Goal: Communication & Community: Answer question/provide support

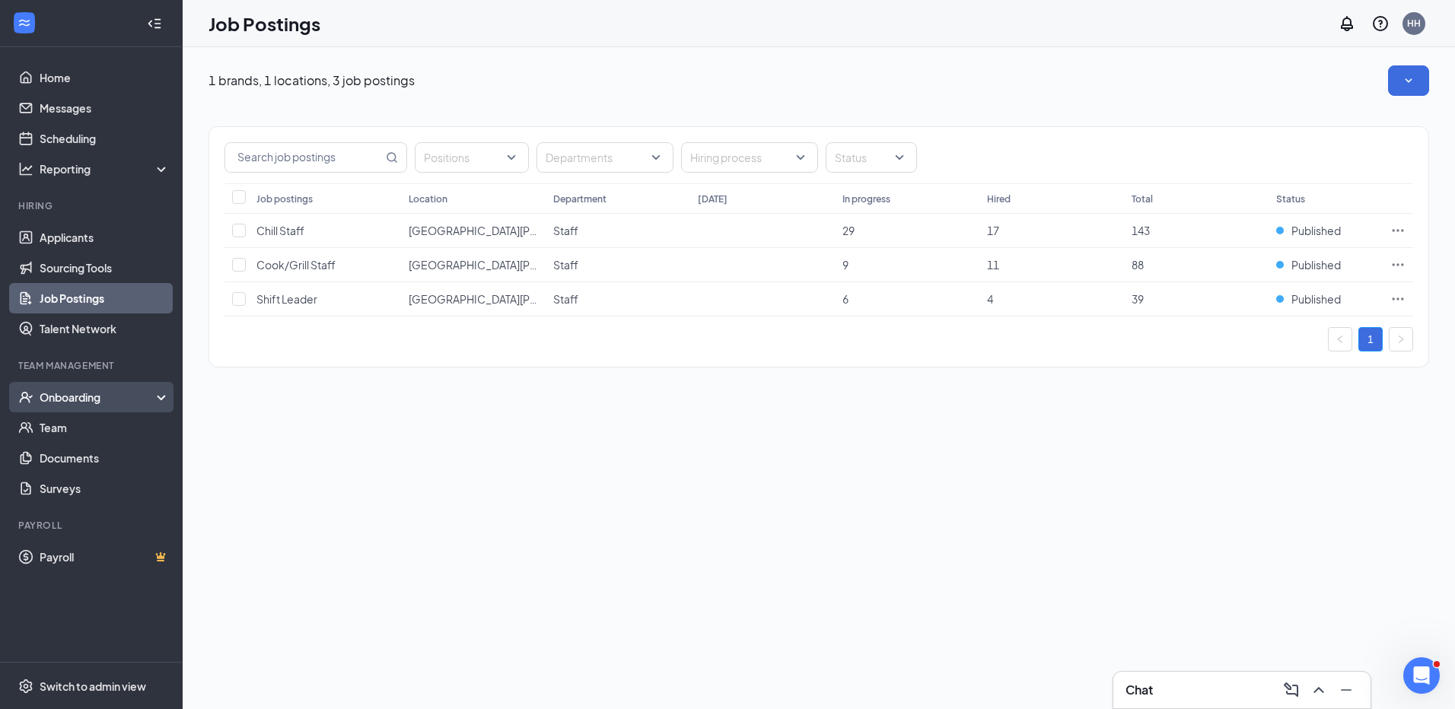
click at [88, 405] on div "Onboarding" at bounding box center [98, 397] width 117 height 15
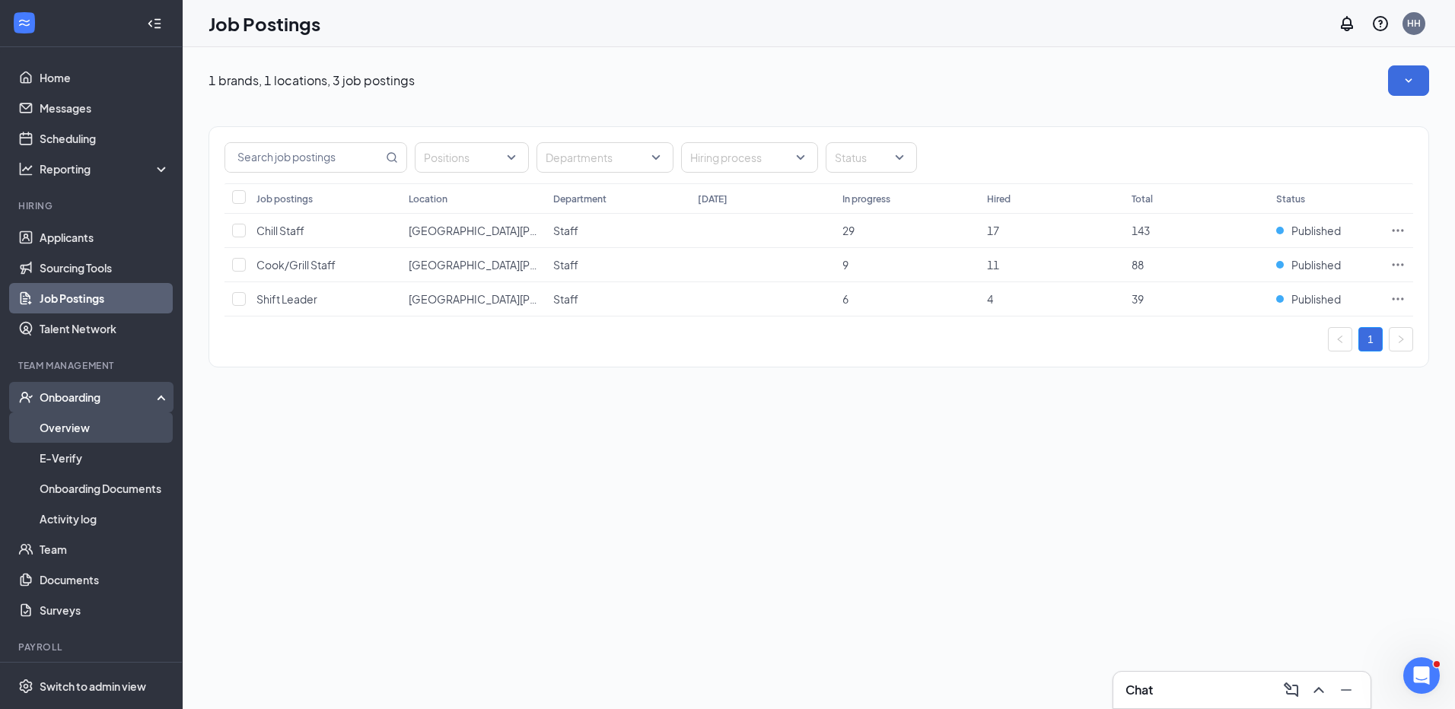
click at [85, 432] on link "Overview" at bounding box center [105, 427] width 130 height 30
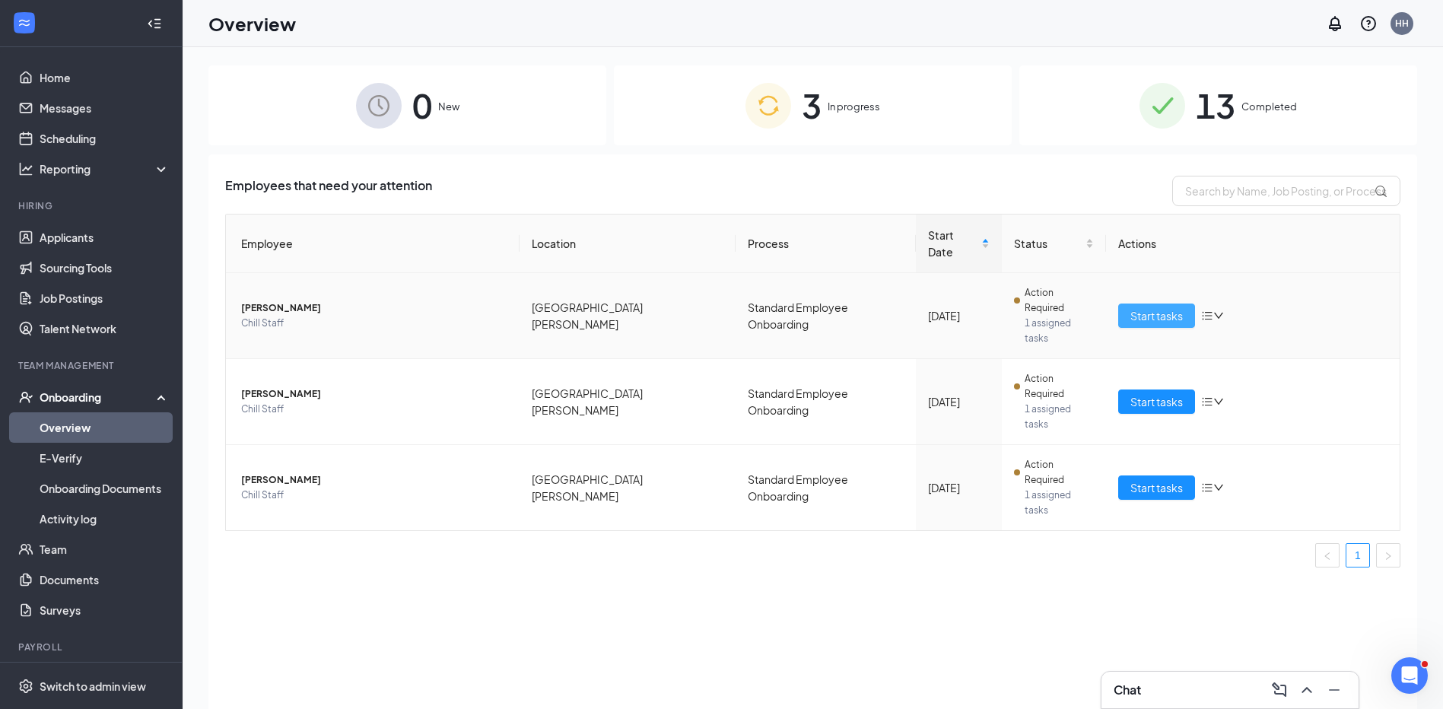
click at [1163, 307] on span "Start tasks" at bounding box center [1157, 315] width 52 height 17
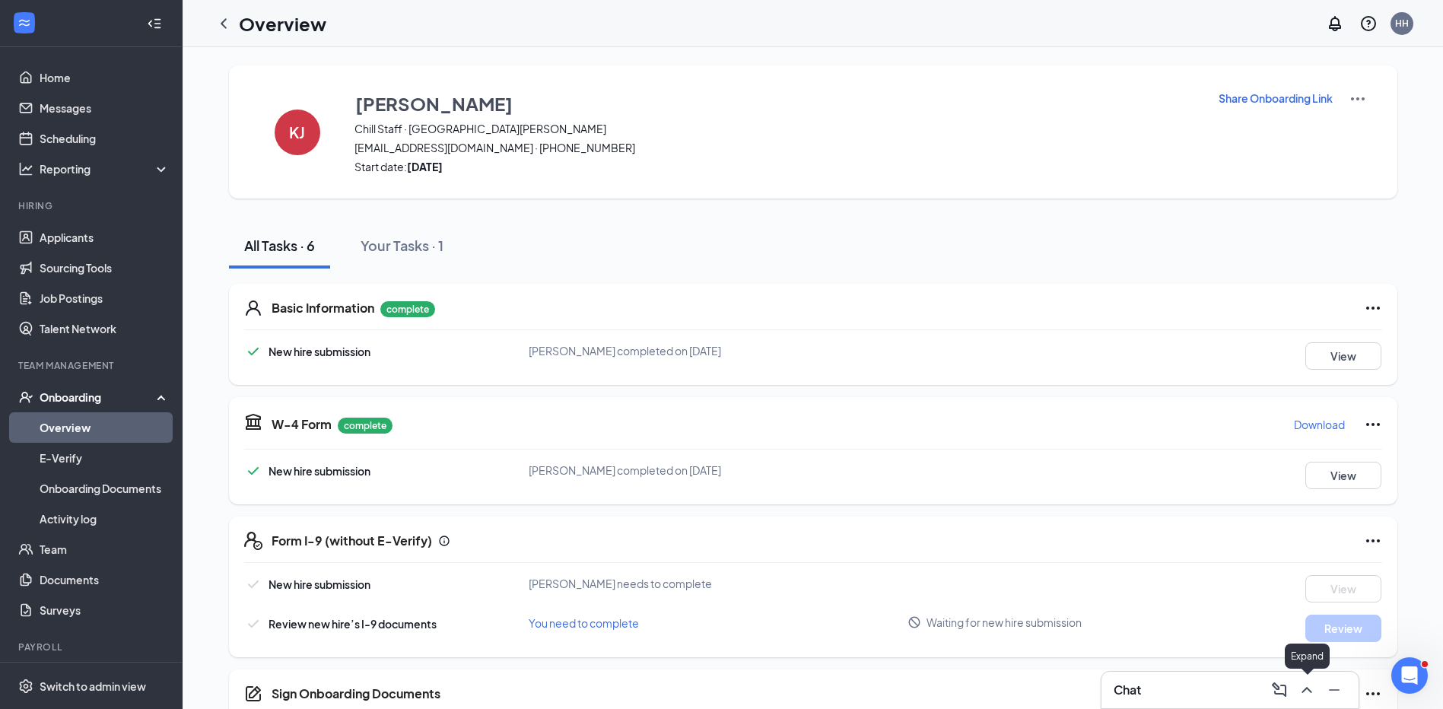
click at [1301, 686] on icon "ChevronUp" at bounding box center [1307, 690] width 18 height 18
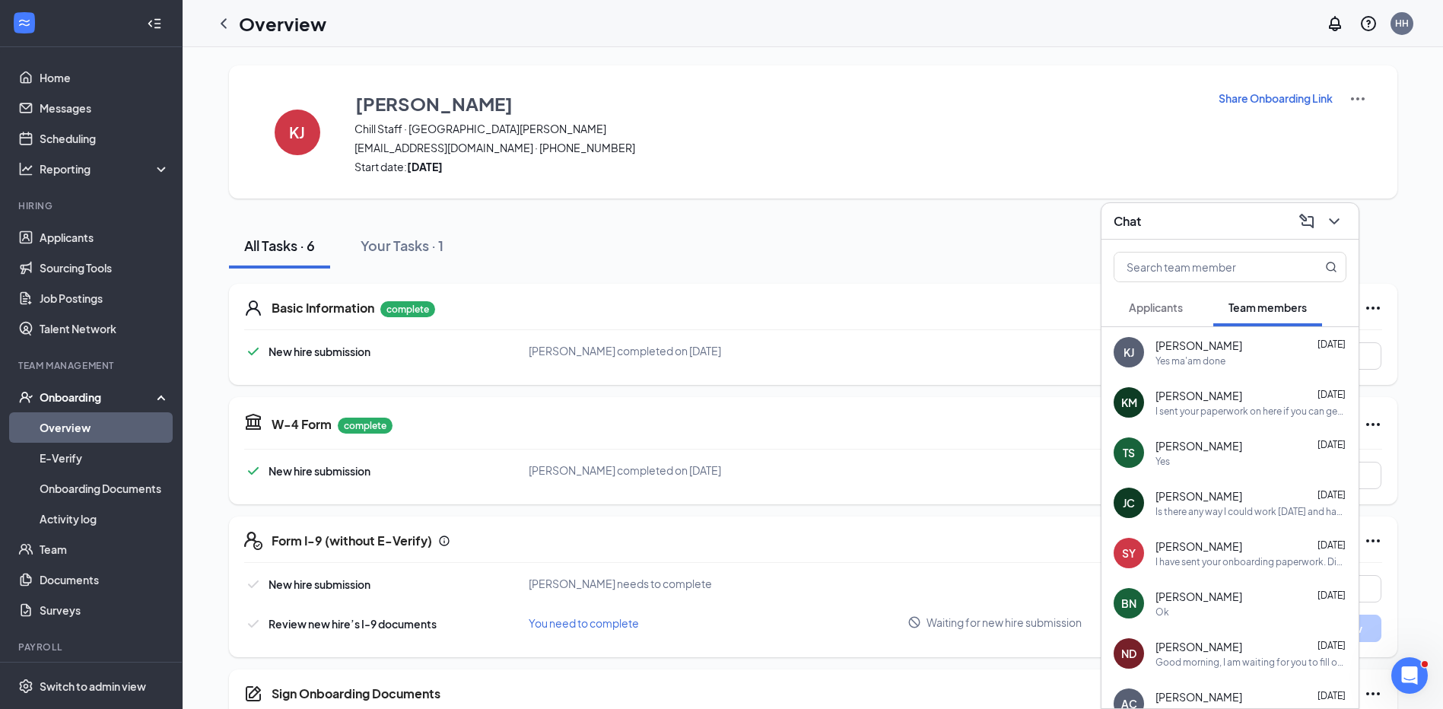
click at [1216, 353] on div "[PERSON_NAME] [DATE] Yes ma'am done" at bounding box center [1251, 353] width 191 height 30
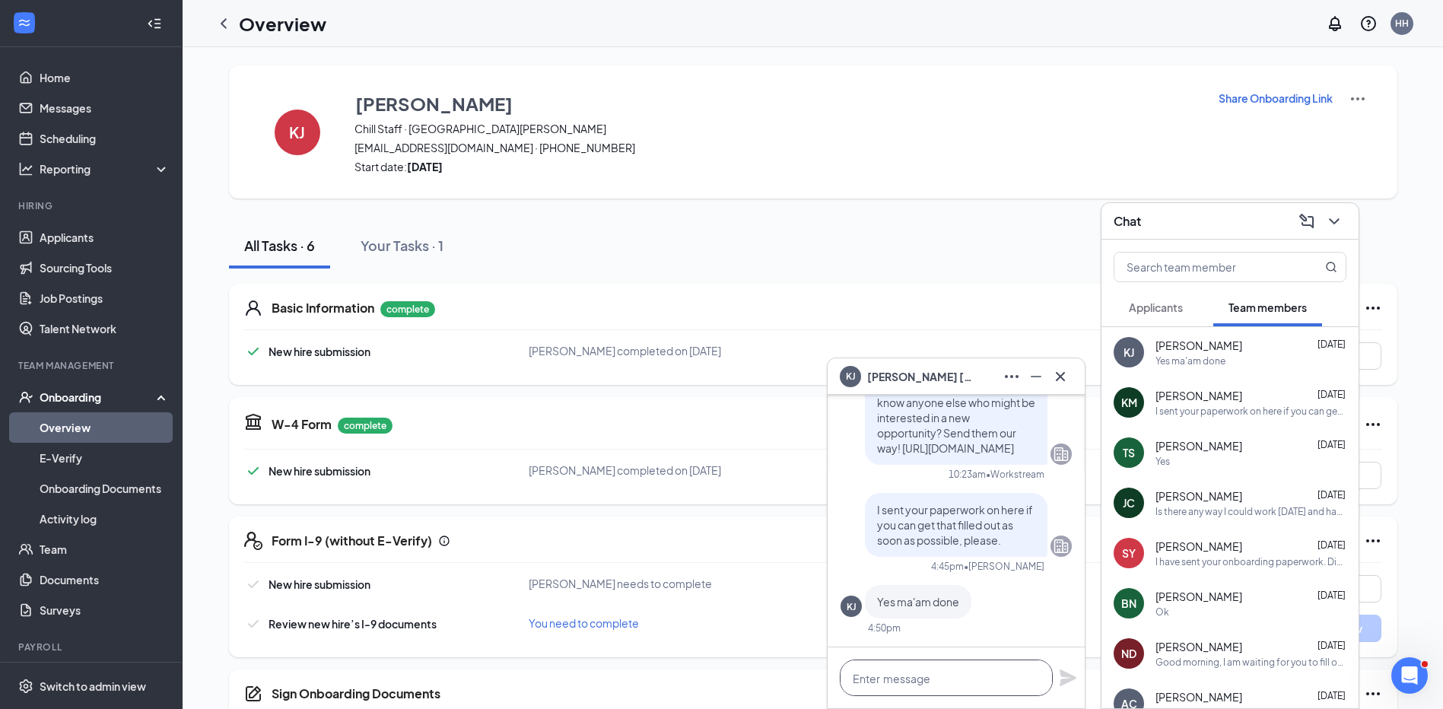
click at [908, 671] on textarea at bounding box center [946, 678] width 213 height 37
type textarea "It's not complete on your side."
click at [1072, 682] on icon "Plane" at bounding box center [1068, 678] width 18 height 18
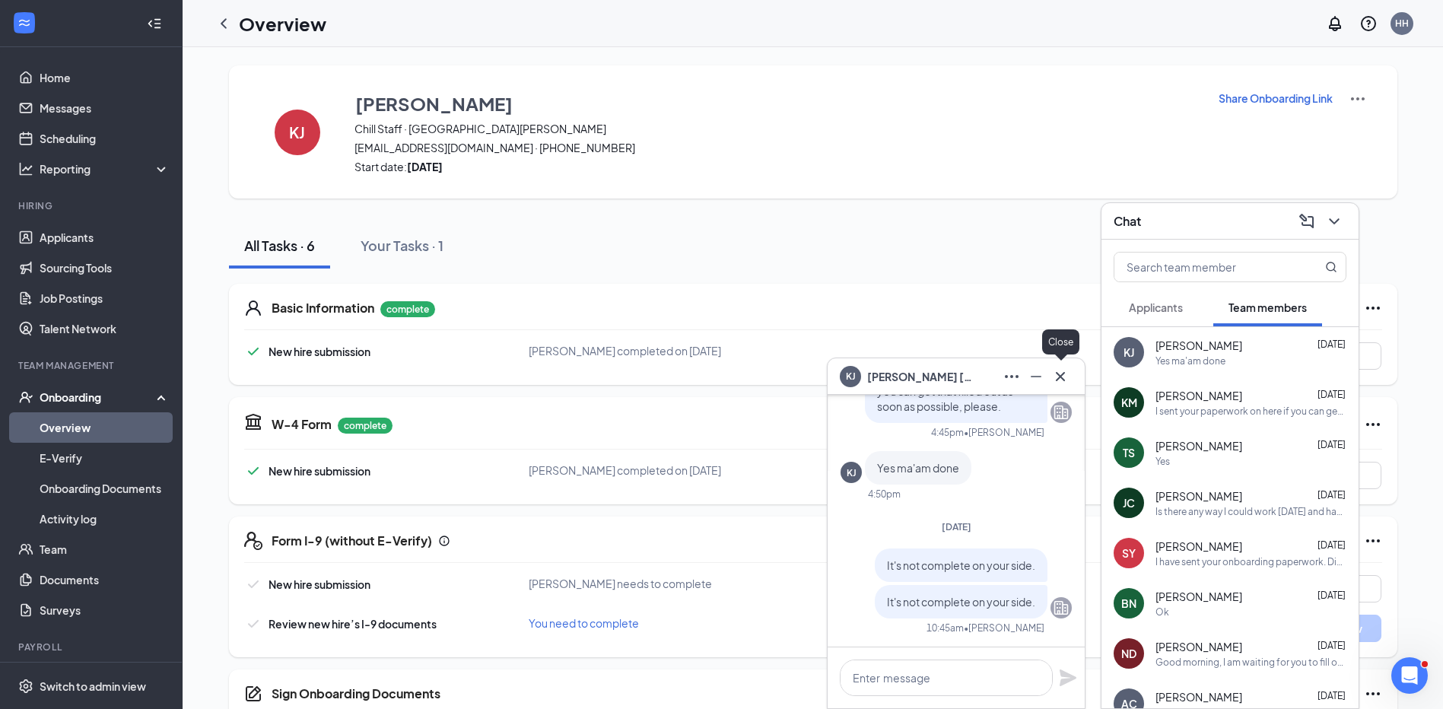
click at [1058, 374] on icon "Cross" at bounding box center [1060, 375] width 9 height 9
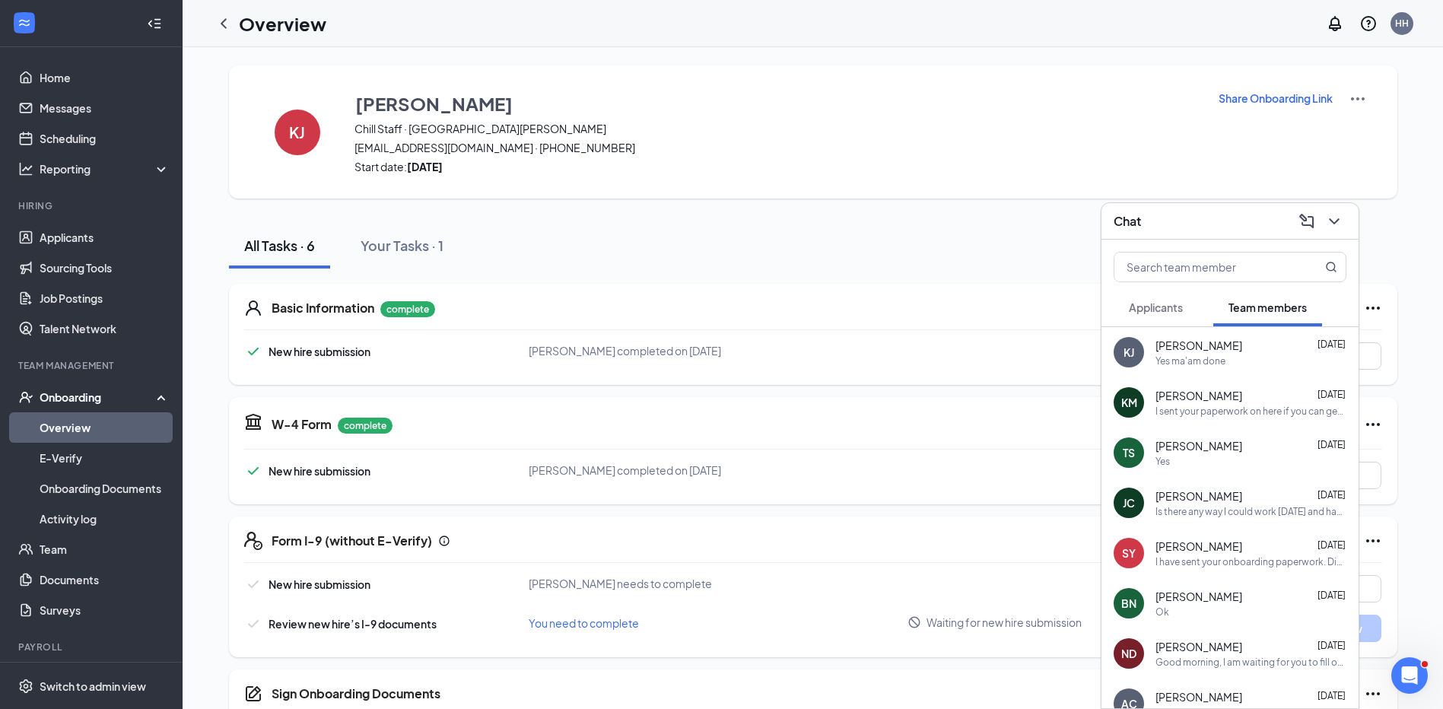
click at [1170, 405] on div "I sent your paperwork on here if you can get that filled out as soon as possibl…" at bounding box center [1251, 411] width 191 height 13
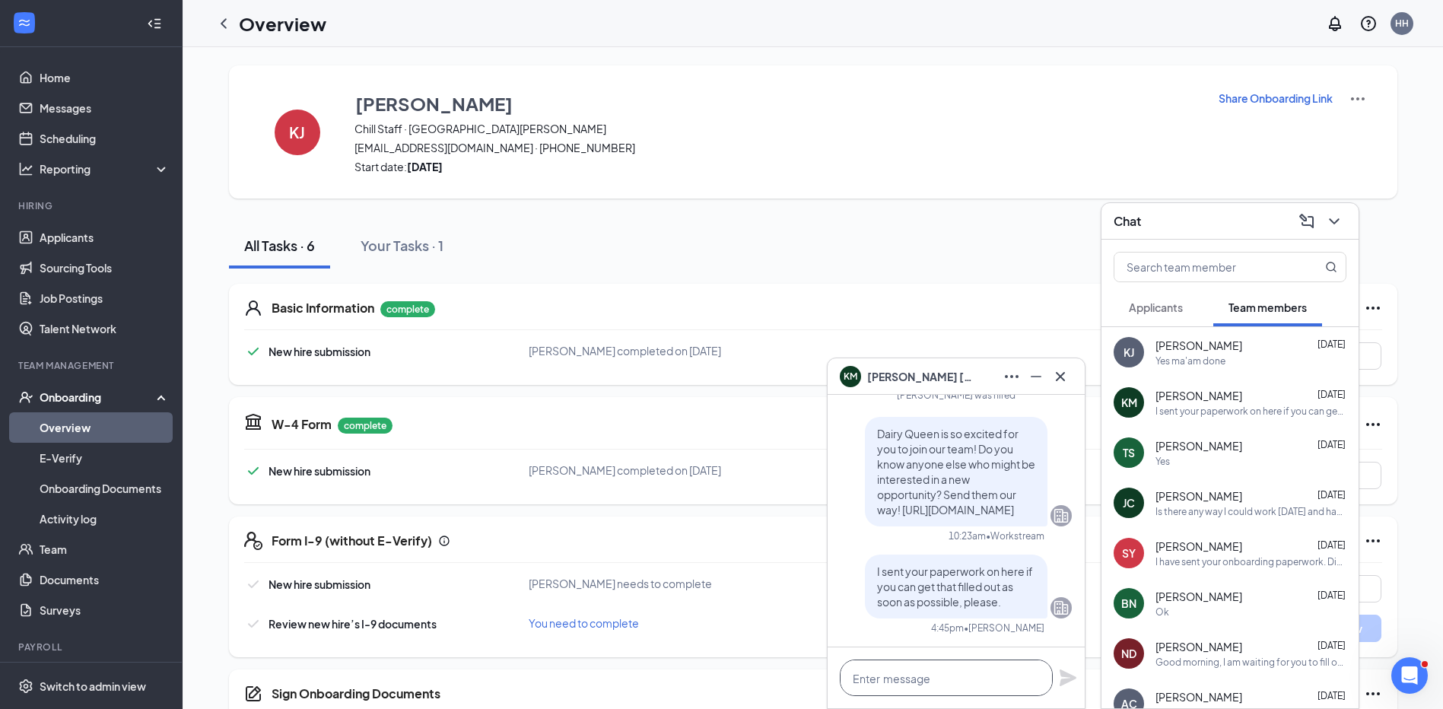
click at [974, 676] on textarea at bounding box center [946, 678] width 213 height 37
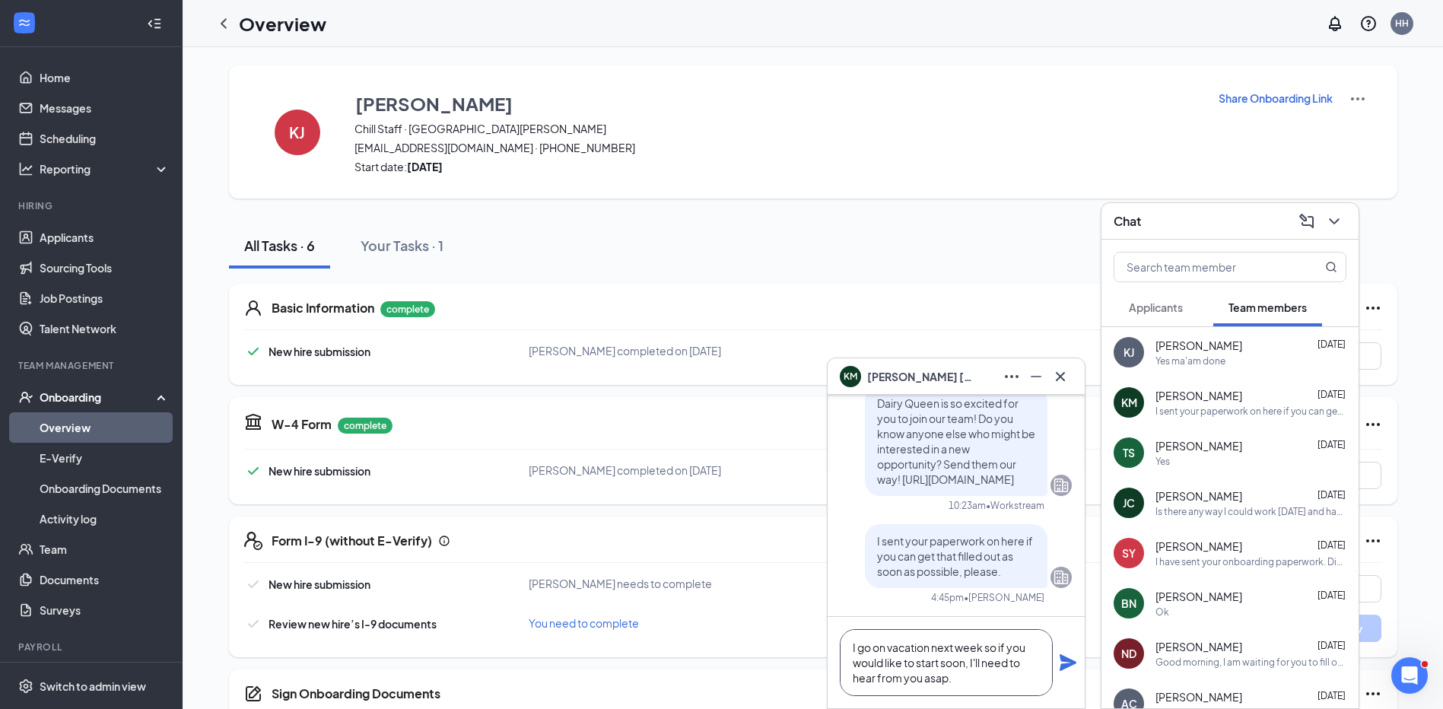
type textarea "I go on vacation next week so if you would like to start soon, I'll need to hea…"
drag, startPoint x: 1066, startPoint y: 667, endPoint x: 1056, endPoint y: 670, distance: 10.6
click at [1058, 670] on div "I go on vacation next week so if you would like to start soon, I'll need to hea…" at bounding box center [956, 662] width 257 height 91
click at [1055, 378] on icon "Cross" at bounding box center [1061, 376] width 18 height 18
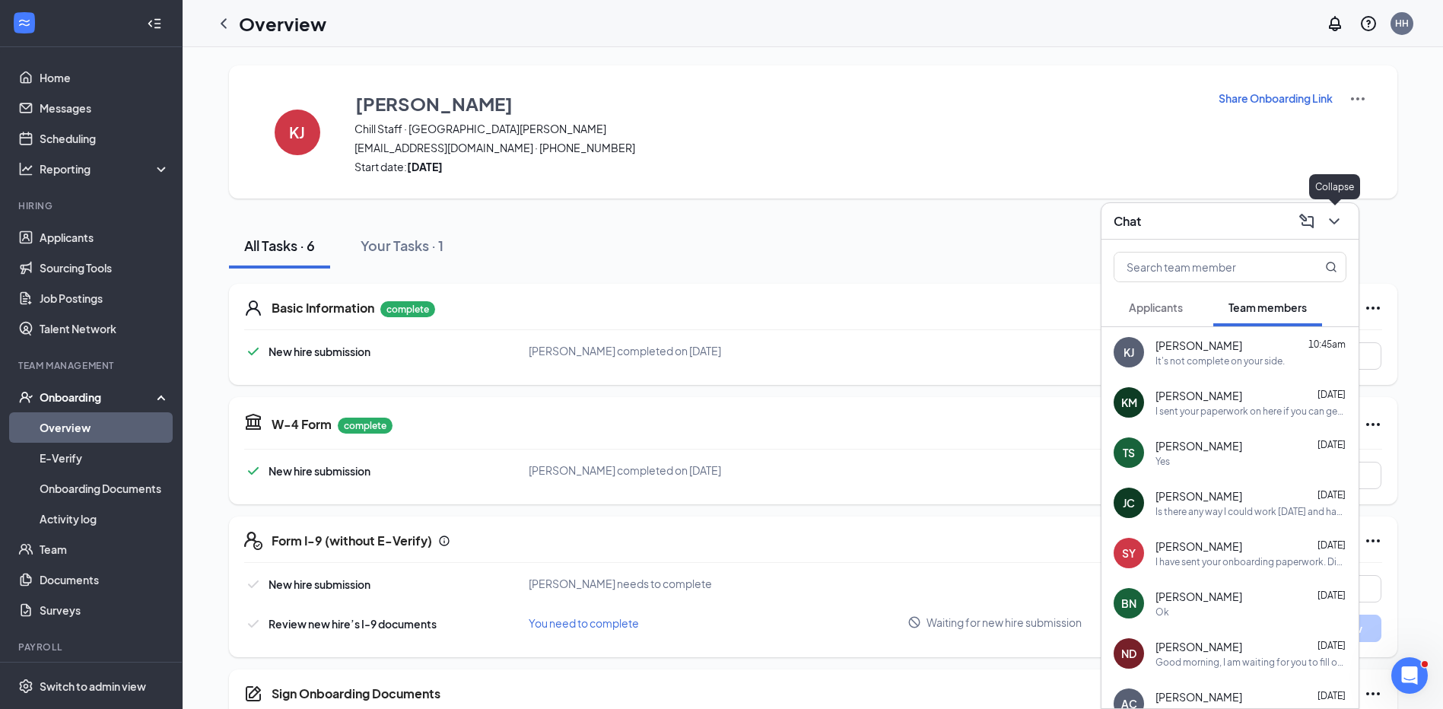
click at [1332, 221] on icon "ChevronDown" at bounding box center [1334, 221] width 10 height 6
